Goal: Task Accomplishment & Management: Manage account settings

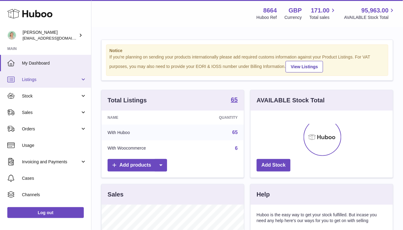
scroll to position [95, 142]
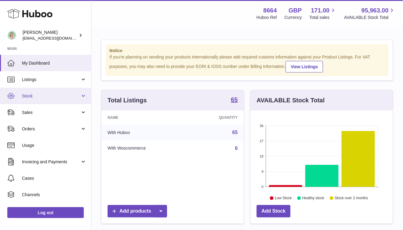
click at [64, 94] on span "Stock" at bounding box center [51, 96] width 58 height 6
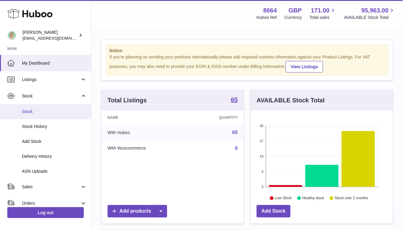
click at [51, 112] on span "Stock" at bounding box center [54, 112] width 65 height 6
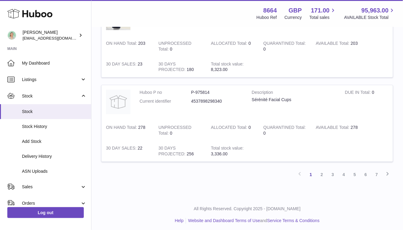
scroll to position [802, 0]
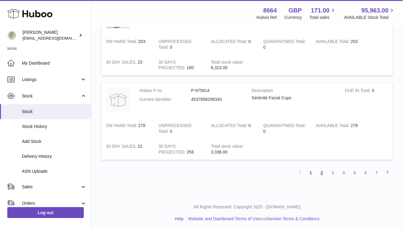
click at [322, 172] on link "2" at bounding box center [321, 173] width 11 height 11
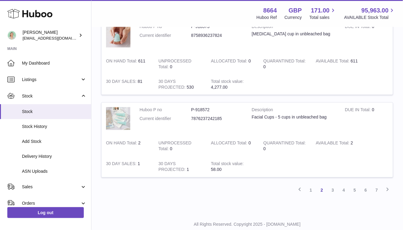
scroll to position [732, 0]
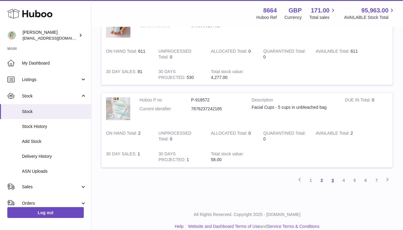
click at [334, 179] on link "3" at bounding box center [332, 180] width 11 height 11
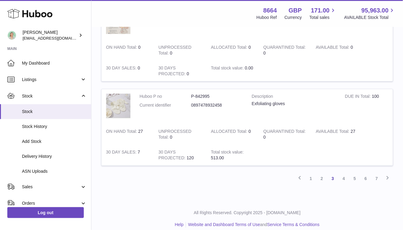
scroll to position [812, 0]
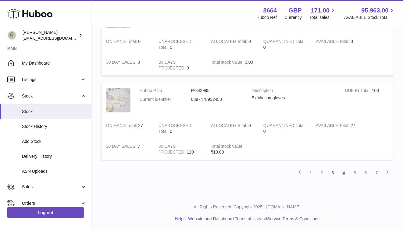
click at [344, 170] on link "4" at bounding box center [343, 173] width 11 height 11
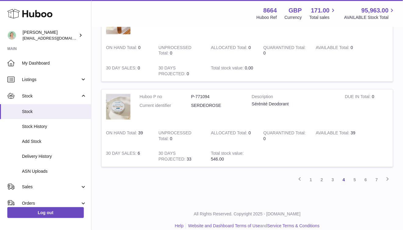
scroll to position [842, 0]
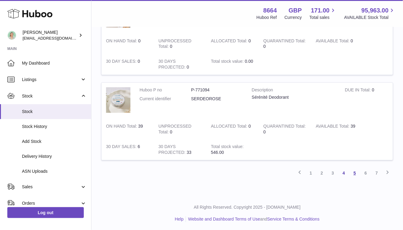
click at [358, 169] on link "5" at bounding box center [354, 173] width 11 height 11
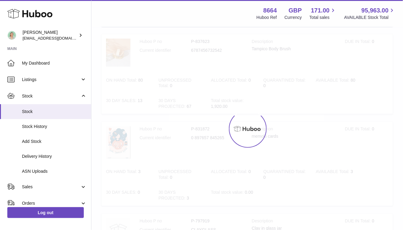
scroll to position [27, 0]
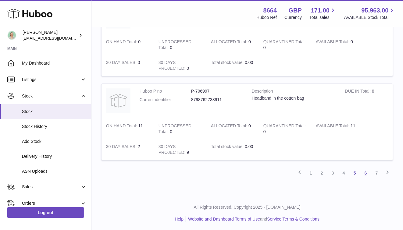
click at [362, 172] on link "6" at bounding box center [365, 173] width 11 height 11
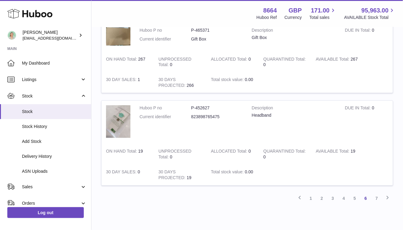
scroll to position [796, 0]
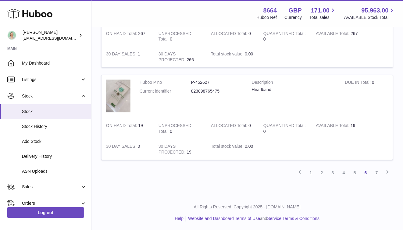
click at [377, 171] on link "7" at bounding box center [376, 173] width 11 height 11
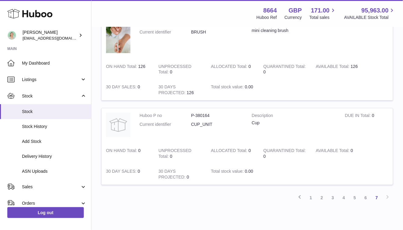
scroll to position [397, 0]
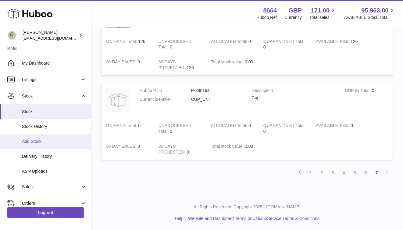
click at [56, 140] on span "Add Stock" at bounding box center [54, 142] width 65 height 6
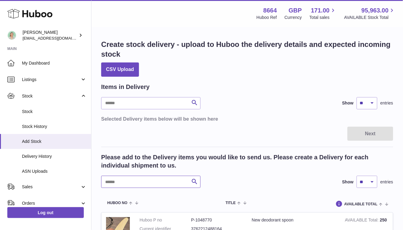
click at [126, 187] on input "text" at bounding box center [150, 182] width 99 height 12
type input "***"
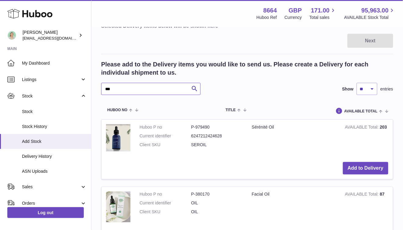
scroll to position [173, 0]
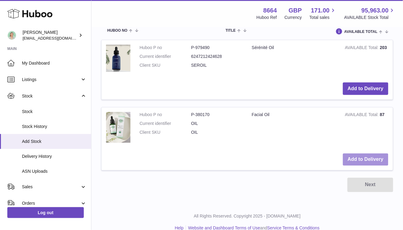
click at [382, 159] on button "Add to Delivery" at bounding box center [365, 160] width 45 height 12
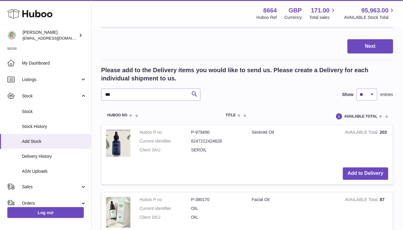
scroll to position [70, 0]
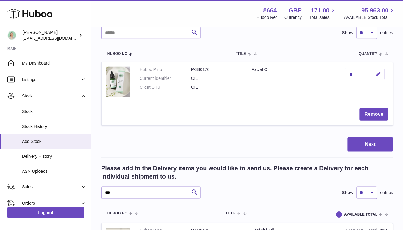
click at [378, 76] on icon "button" at bounding box center [378, 74] width 6 height 6
type input "***"
click at [378, 74] on icon "submit" at bounding box center [378, 73] width 5 height 5
click at [377, 142] on button "Next" at bounding box center [370, 144] width 46 height 14
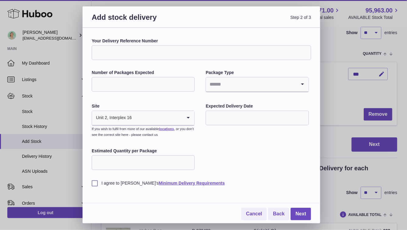
click at [173, 39] on label "Your Delivery Reference Number" at bounding box center [201, 41] width 219 height 6
click at [173, 45] on input "Your Delivery Reference Number" at bounding box center [201, 52] width 219 height 15
click at [172, 48] on input "Your Delivery Reference Number" at bounding box center [201, 52] width 219 height 15
type input "*"
type input "**********"
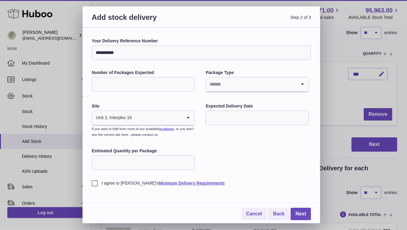
click at [155, 84] on input "Number of Packages Expected" at bounding box center [143, 84] width 103 height 15
type input "*"
click at [256, 87] on input "Search for option" at bounding box center [251, 84] width 90 height 14
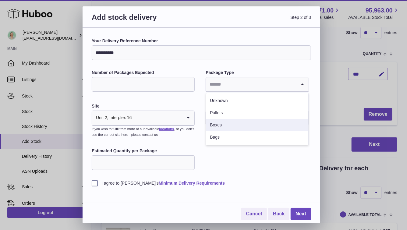
click at [241, 123] on li "Boxes" at bounding box center [257, 125] width 102 height 12
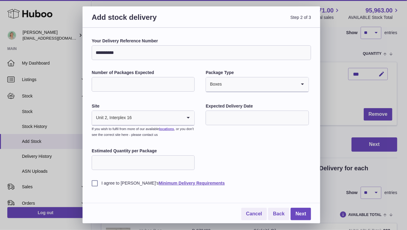
click at [234, 115] on input "text" at bounding box center [257, 118] width 103 height 15
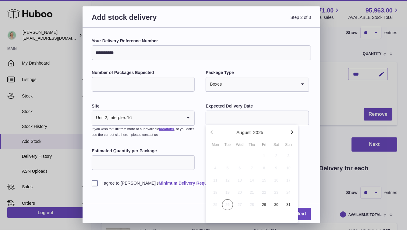
click at [291, 132] on icon "button" at bounding box center [292, 132] width 7 height 7
click at [240, 156] on span "3" at bounding box center [239, 156] width 11 height 11
type input "**********"
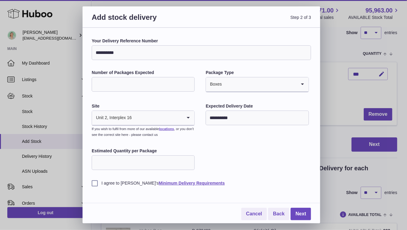
click at [91, 184] on div "**********" at bounding box center [202, 126] width 238 height 196
click at [92, 184] on label "I agree to Huboo's Minimum Delivery Requirements" at bounding box center [201, 183] width 219 height 6
click at [297, 211] on link "Next" at bounding box center [301, 214] width 20 height 12
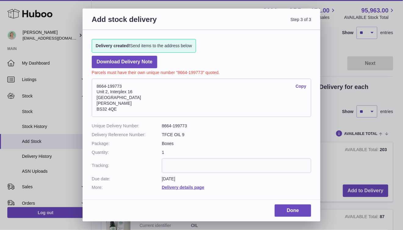
click at [300, 87] on link "Copy" at bounding box center [301, 87] width 11 height 6
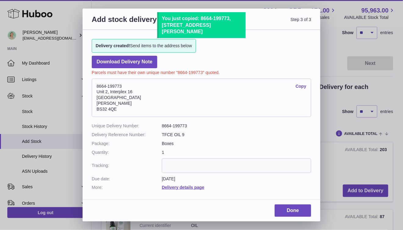
click at [302, 87] on link "Copy" at bounding box center [301, 87] width 11 height 6
click at [293, 210] on link "Done" at bounding box center [293, 211] width 37 height 12
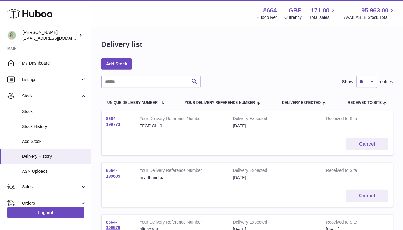
click at [111, 123] on link "8664-199773" at bounding box center [113, 121] width 14 height 11
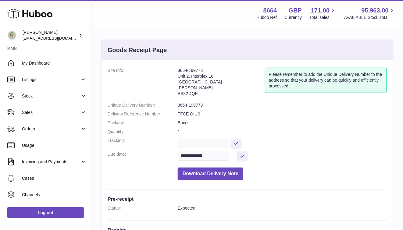
drag, startPoint x: 211, startPoint y: 69, endPoint x: 173, endPoint y: 66, distance: 37.6
click at [173, 66] on div "**********" at bounding box center [246, 208] width 291 height 296
click at [247, 62] on div "**********" at bounding box center [246, 208] width 291 height 296
drag, startPoint x: 203, startPoint y: 71, endPoint x: 238, endPoint y: 34, distance: 51.1
click at [177, 72] on dl "**********" at bounding box center [247, 126] width 279 height 116
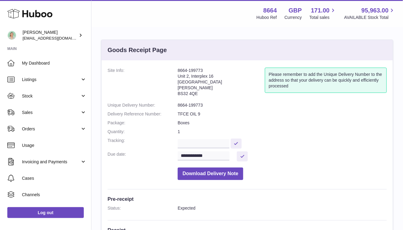
copy dl "8664-199773"
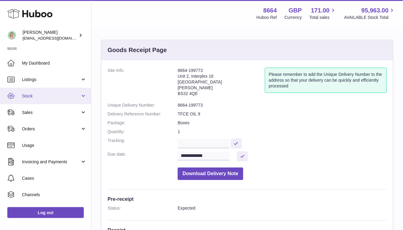
click at [76, 97] on span "Stock" at bounding box center [51, 96] width 58 height 6
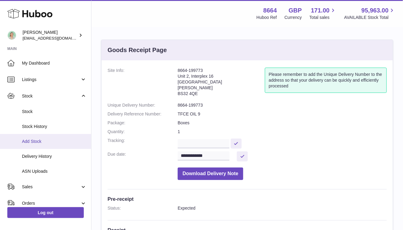
click at [66, 141] on span "Add Stock" at bounding box center [54, 142] width 65 height 6
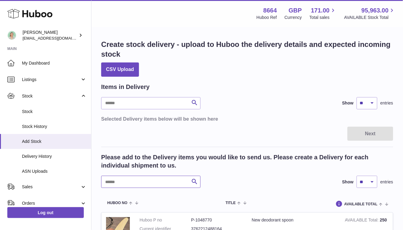
click at [121, 179] on input "text" at bounding box center [150, 182] width 99 height 12
type input "***"
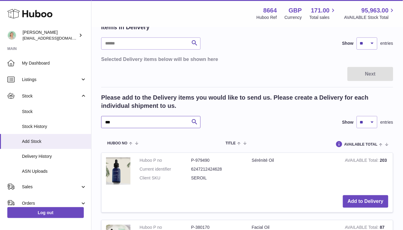
scroll to position [69, 0]
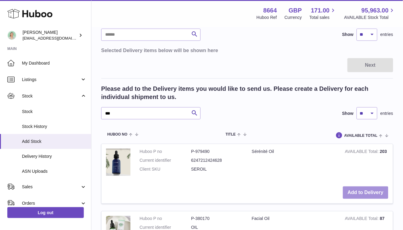
click at [355, 188] on button "Add to Delivery" at bounding box center [365, 193] width 45 height 12
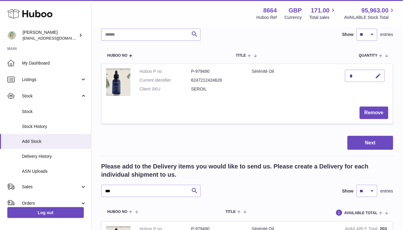
click at [381, 74] on icon "button" at bounding box center [378, 76] width 6 height 6
click at [374, 115] on button "Remove" at bounding box center [374, 113] width 29 height 12
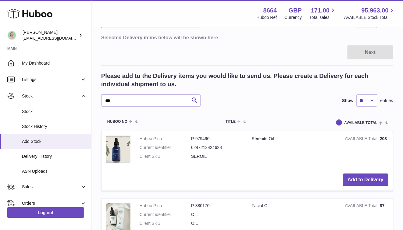
scroll to position [146, 0]
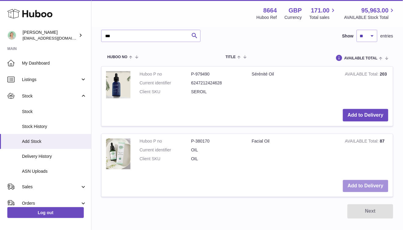
click at [355, 185] on button "Add to Delivery" at bounding box center [365, 186] width 45 height 12
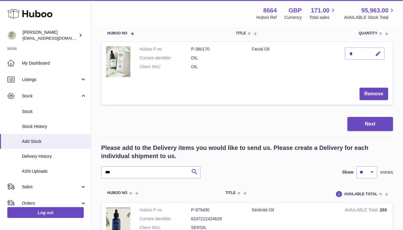
scroll to position [42, 0]
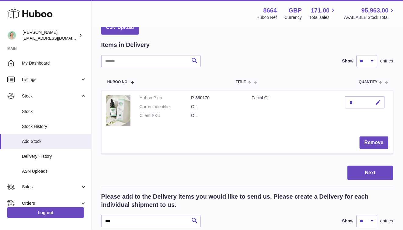
click at [378, 99] on icon "button" at bounding box center [378, 102] width 6 height 6
type input "***"
click at [379, 104] on icon "submit" at bounding box center [378, 102] width 5 height 5
click at [377, 173] on button "Next" at bounding box center [370, 173] width 46 height 14
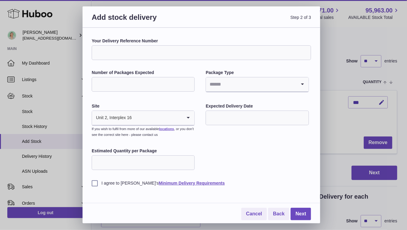
click at [134, 59] on input "Your Delivery Reference Number" at bounding box center [201, 52] width 219 height 15
type input "**********"
click at [151, 80] on input "Number of Packages Expected" at bounding box center [143, 84] width 103 height 15
type input "*"
click at [243, 90] on input "Search for option" at bounding box center [251, 84] width 90 height 14
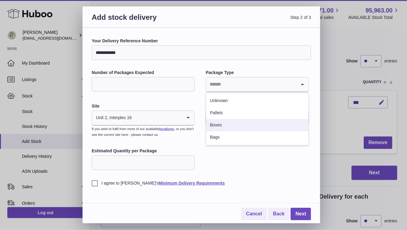
click at [237, 123] on li "Boxes" at bounding box center [257, 125] width 102 height 12
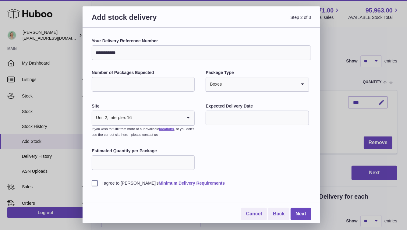
click at [234, 121] on input "text" at bounding box center [257, 118] width 103 height 15
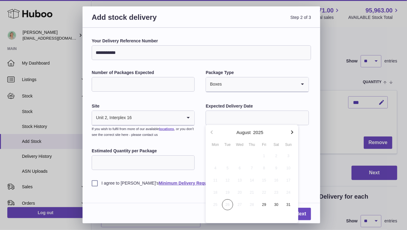
click at [294, 130] on icon "button" at bounding box center [292, 132] width 7 height 7
click at [239, 167] on span "10" at bounding box center [239, 168] width 11 height 11
type input "**********"
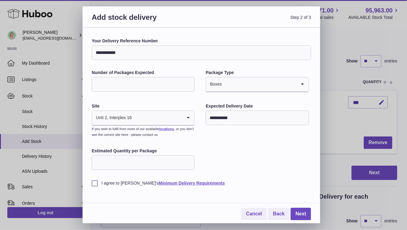
click at [92, 185] on label "I agree to Huboo's Minimum Delivery Requirements" at bounding box center [201, 183] width 219 height 6
click at [306, 212] on link "Next" at bounding box center [301, 214] width 20 height 12
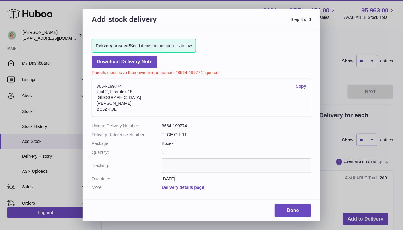
drag, startPoint x: 129, startPoint y: 86, endPoint x: 87, endPoint y: 86, distance: 41.5
click at [87, 86] on div "Delivery created! Send items to the address below Download Delivery Note Parcel…" at bounding box center [202, 112] width 238 height 164
copy address "8664-199774"
click at [283, 213] on link "Done" at bounding box center [293, 211] width 37 height 12
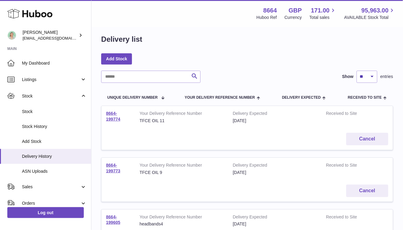
scroll to position [5, 0]
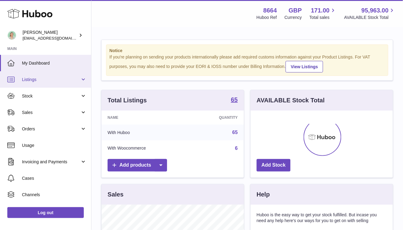
scroll to position [95, 142]
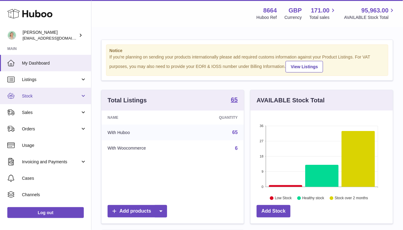
click at [80, 96] on link "Stock" at bounding box center [45, 96] width 91 height 16
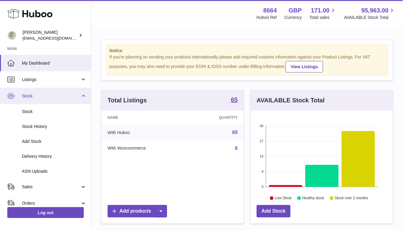
click at [64, 93] on span "Stock" at bounding box center [51, 96] width 58 height 6
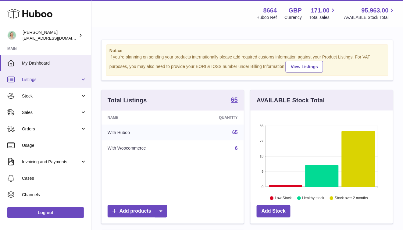
click at [67, 81] on span "Listings" at bounding box center [51, 80] width 58 height 6
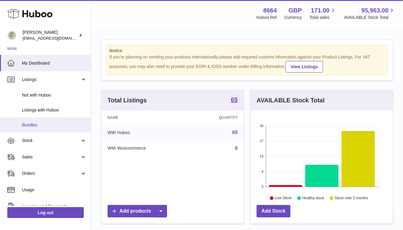
click at [72, 125] on span "Bundles" at bounding box center [54, 125] width 65 height 6
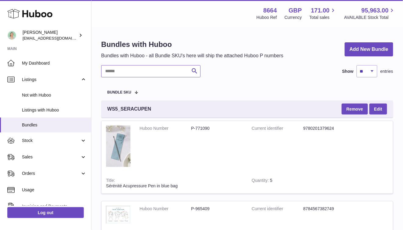
click at [155, 72] on input "text" at bounding box center [150, 71] width 99 height 12
type input "**********"
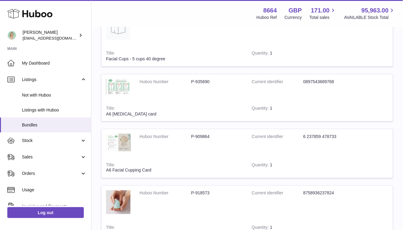
scroll to position [60, 0]
